Goal: Task Accomplishment & Management: Manage account settings

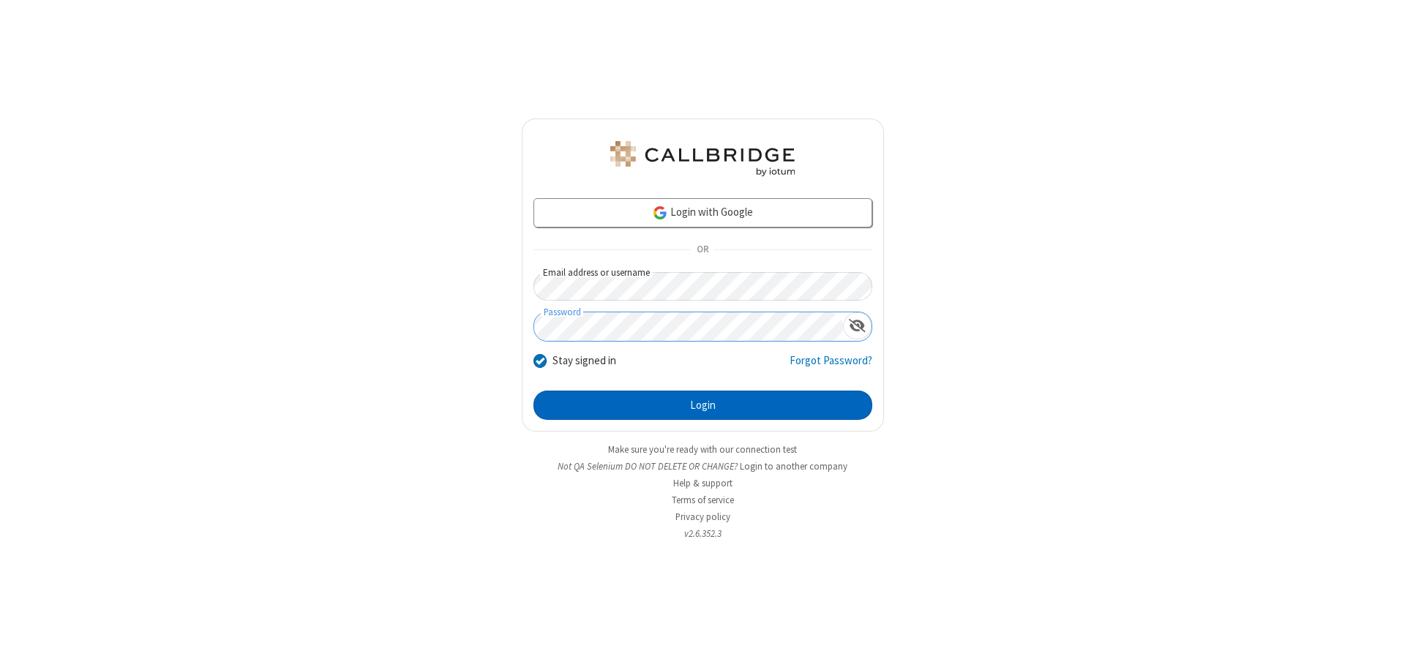
click at [703, 405] on button "Login" at bounding box center [703, 405] width 339 height 29
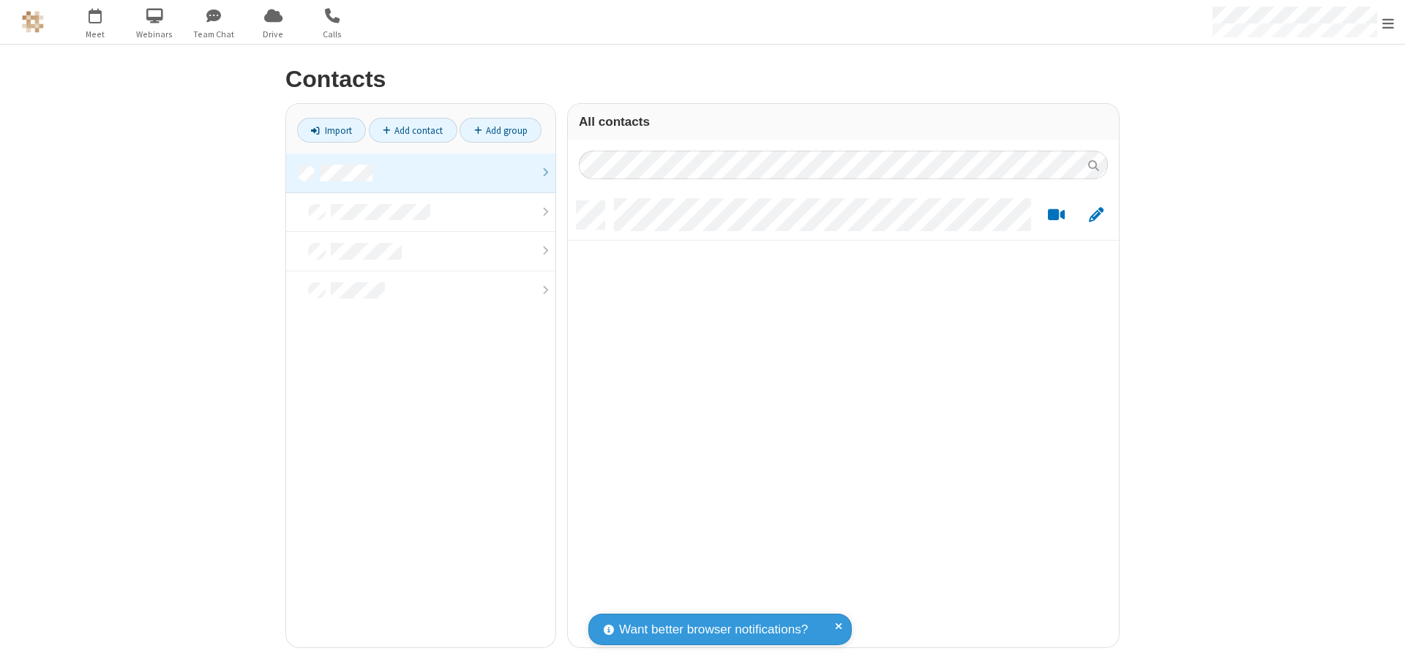
click at [421, 173] on link at bounding box center [420, 174] width 269 height 40
click at [332, 130] on link "Import" at bounding box center [331, 130] width 69 height 25
